Goal: Task Accomplishment & Management: Manage account settings

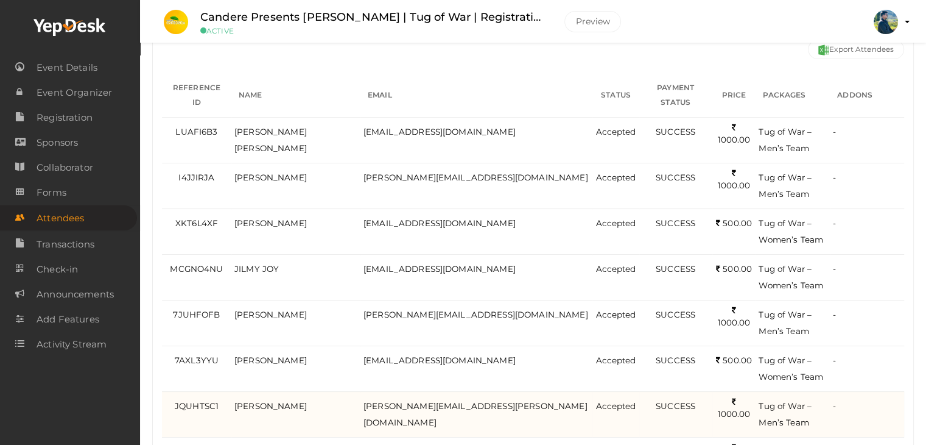
scroll to position [122, 0]
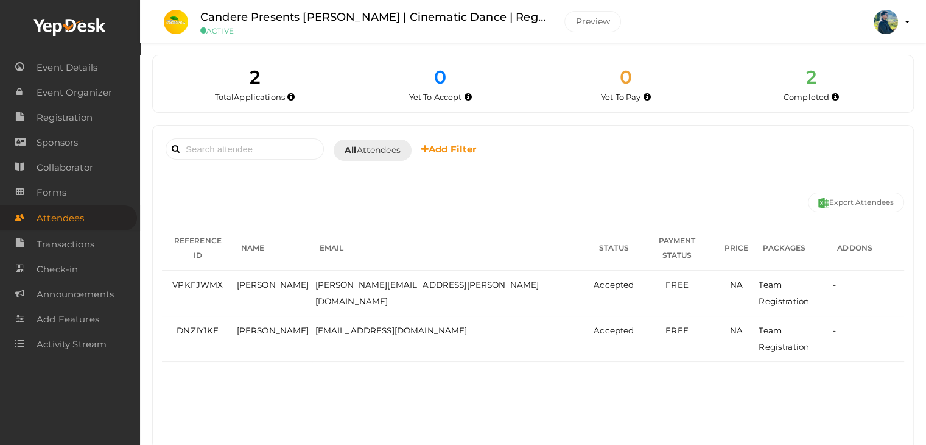
click at [499, 368] on div "Booked for [DATE] [DATE] [DATE] This Week Custom Date All Attendees All Yet to …" at bounding box center [533, 286] width 761 height 323
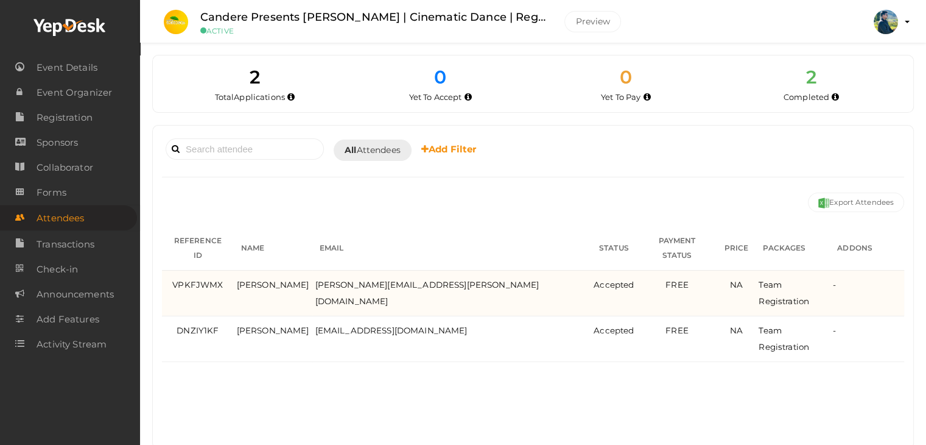
drag, startPoint x: 837, startPoint y: 338, endPoint x: 185, endPoint y: 275, distance: 655.3
click at [185, 275] on tbody "VPKFJWMX [PERSON_NAME] Basil [EMAIL_ADDRESS][PERSON_NAME][DOMAIN_NAME] Accepted…" at bounding box center [533, 315] width 742 height 91
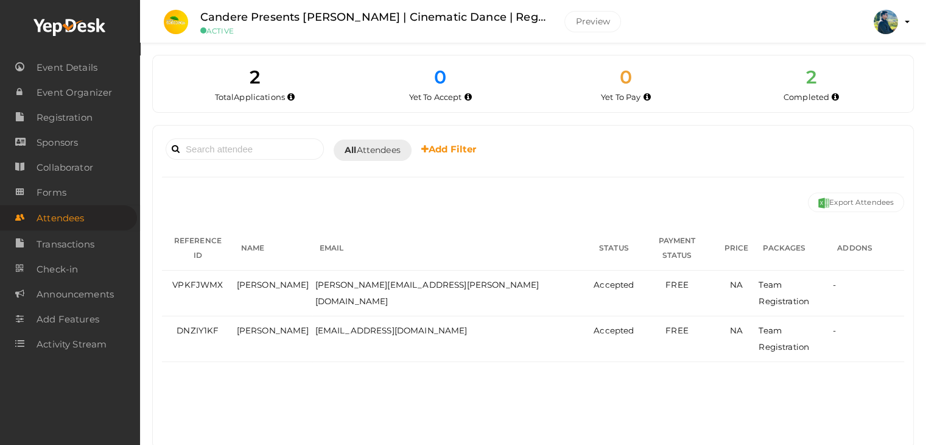
click at [314, 379] on div "Booked for Today Today Tomorrow This Week Custom Date All Attendees All Yet to …" at bounding box center [533, 286] width 761 height 323
drag, startPoint x: 879, startPoint y: 334, endPoint x: 178, endPoint y: 242, distance: 707.6
click at [178, 242] on table "REFERENCE ID NAME EMAIL STATUS PAYMENT STATUS PRICE PACKAGES ADDONS VPKFJWMX Mo…" at bounding box center [533, 294] width 742 height 136
click at [343, 378] on div "Booked for Today Today Tomorrow This Week Custom Date All Attendees All Yet to …" at bounding box center [533, 286] width 761 height 323
click at [398, 384] on div "Booked for Today Today Tomorrow This Week Custom Date All Attendees All Yet to …" at bounding box center [533, 286] width 761 height 323
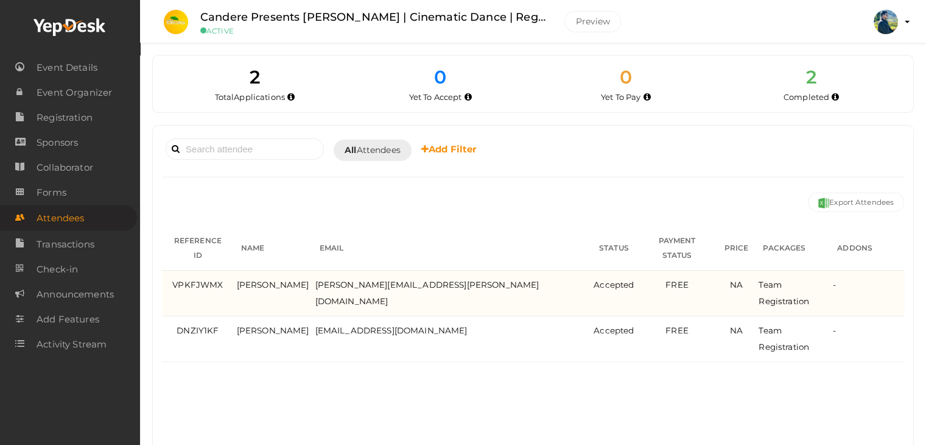
drag, startPoint x: 868, startPoint y: 337, endPoint x: 180, endPoint y: 269, distance: 691.6
click at [180, 270] on tbody "VPKFJWMX Mohammed Basil mohammed.basil@neudesic.com Accepted FREE 0.00 NA Team …" at bounding box center [533, 315] width 742 height 91
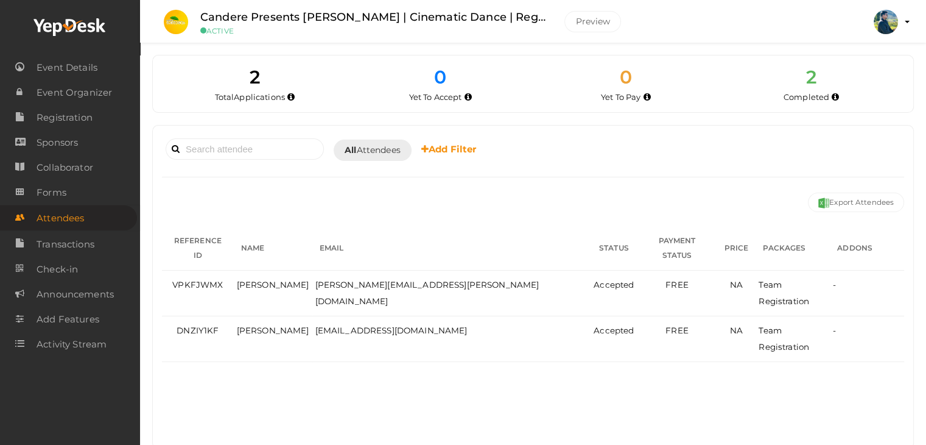
click at [437, 370] on div "Booked for Today Today Tomorrow This Week Custom Date All Attendees All Yet to …" at bounding box center [533, 286] width 761 height 323
click at [505, 373] on div "Booked for Today Today Tomorrow This Week Custom Date All Attendees All Yet to …" at bounding box center [533, 286] width 761 height 323
